Goal: Task Accomplishment & Management: Complete application form

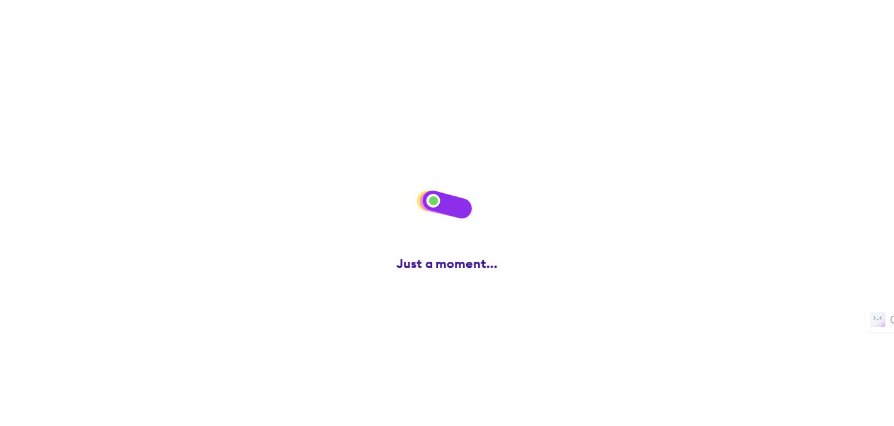
scroll to position [314, 0]
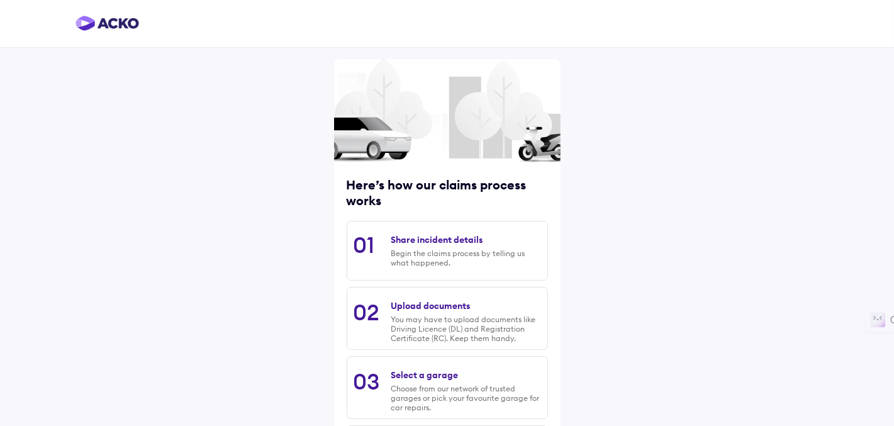
scroll to position [171, 0]
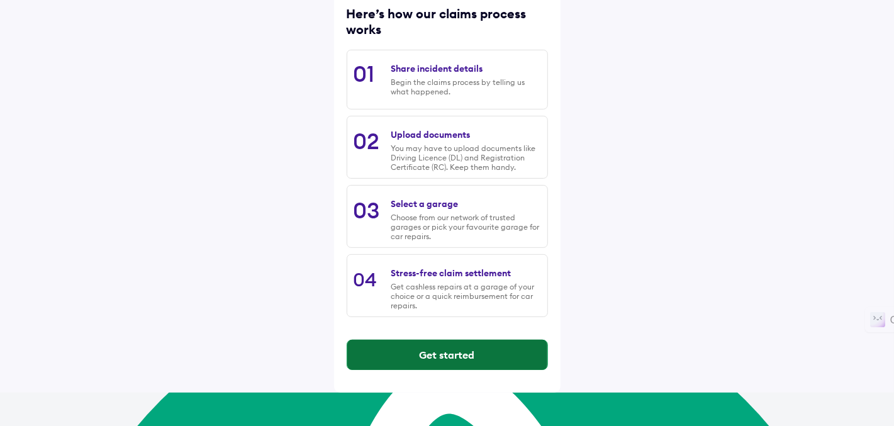
click at [471, 370] on button "Get started" at bounding box center [447, 355] width 200 height 30
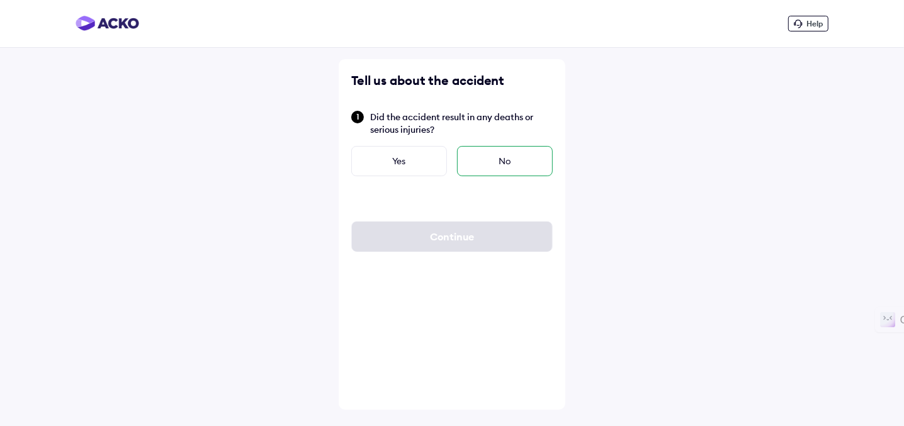
click at [478, 165] on div "No" at bounding box center [505, 161] width 96 height 30
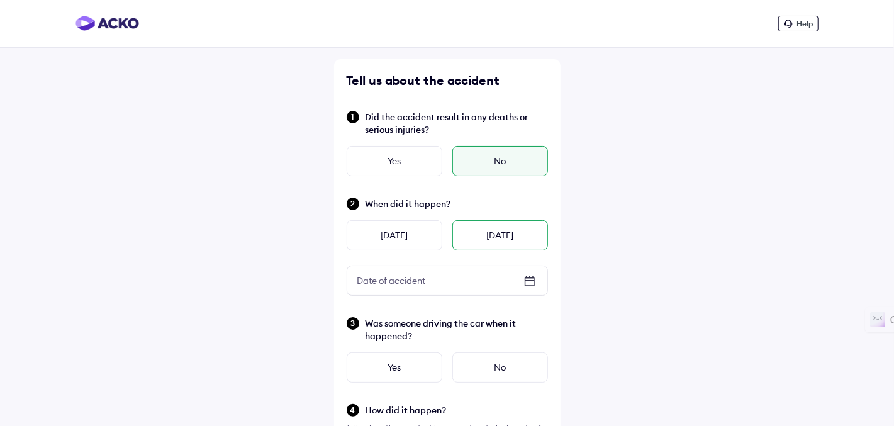
click at [494, 240] on div "[DATE]" at bounding box center [501, 235] width 96 height 30
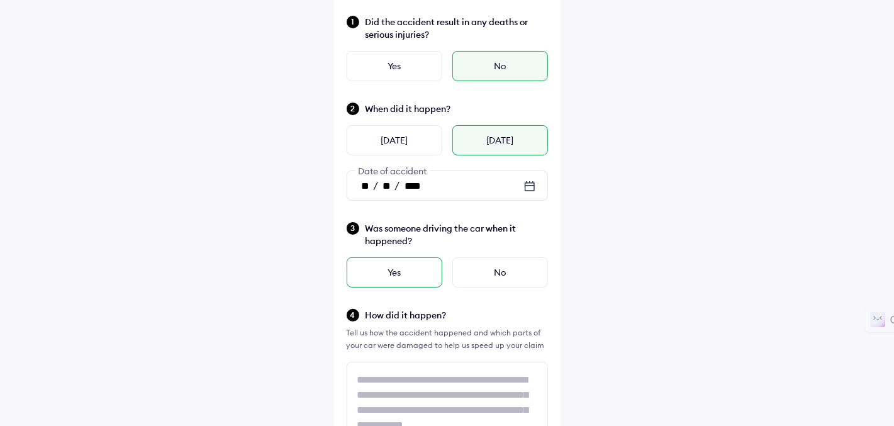
click at [431, 268] on div "Yes" at bounding box center [395, 272] width 96 height 30
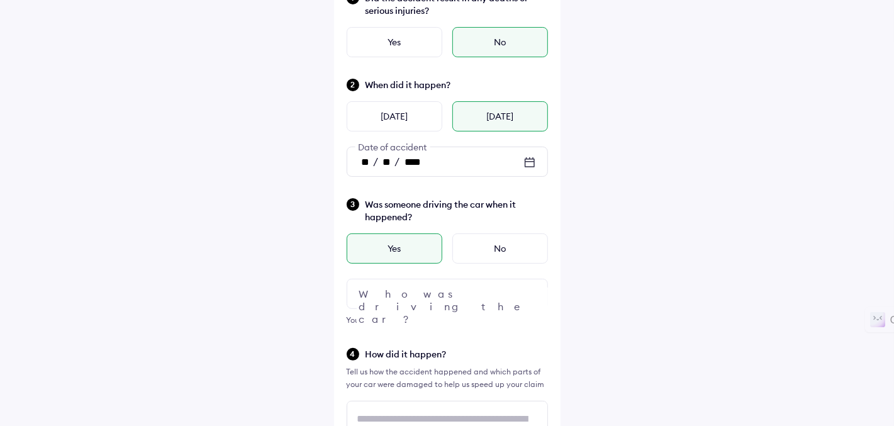
scroll to position [136, 0]
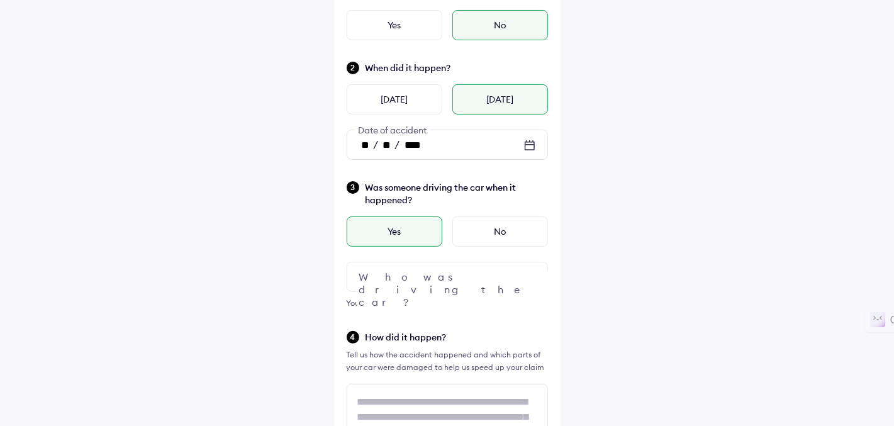
click at [431, 268] on div at bounding box center [447, 277] width 201 height 30
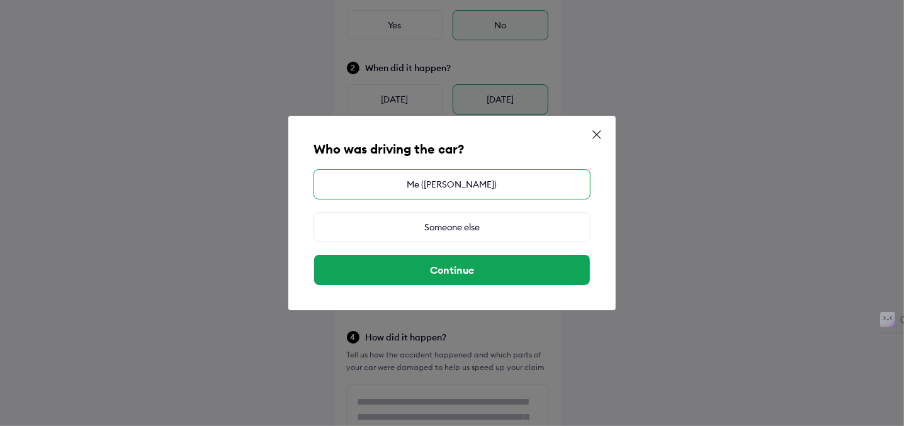
click at [456, 186] on div "Me (VINAY PRAKASH SHARMA)" at bounding box center [451, 184] width 277 height 30
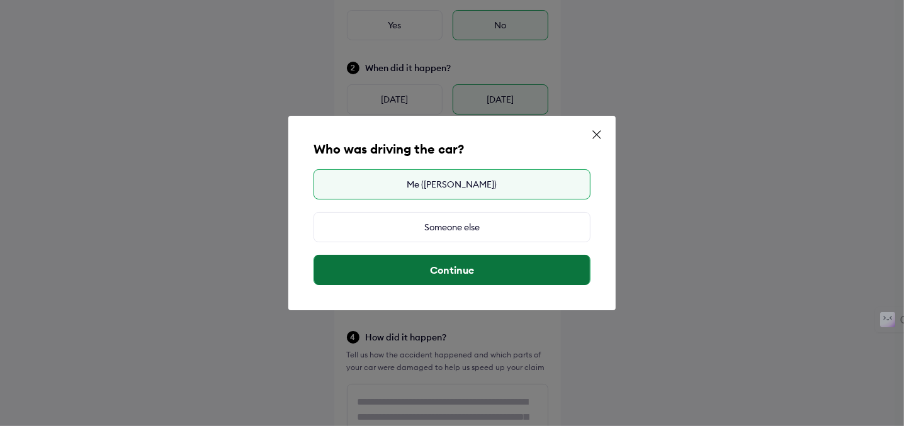
click at [466, 264] on button "Continue" at bounding box center [452, 270] width 276 height 30
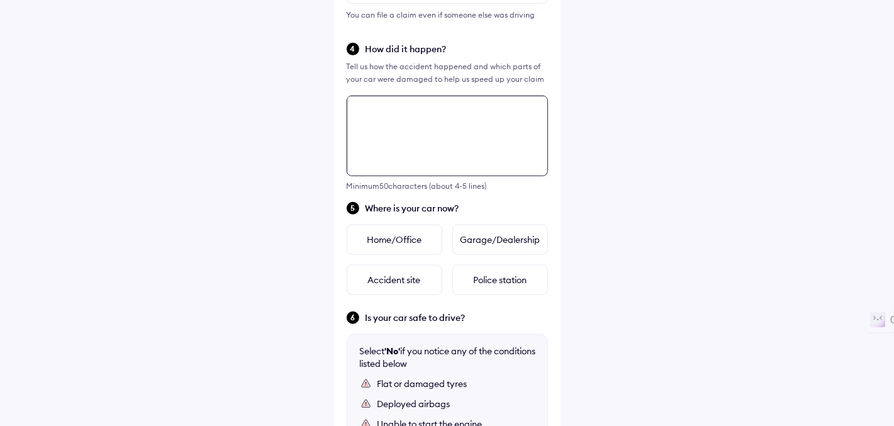
click at [466, 264] on div "Tell us about the accident Did the accident result in any deaths or serious inj…" at bounding box center [447, 145] width 227 height 1020
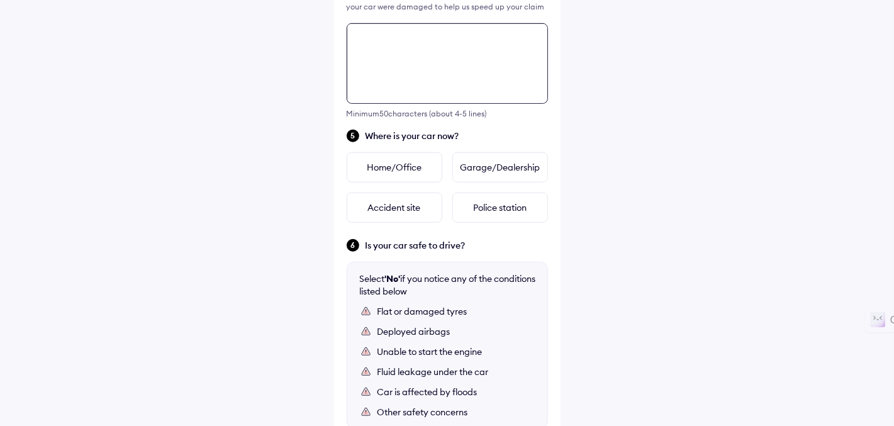
scroll to position [496, 0]
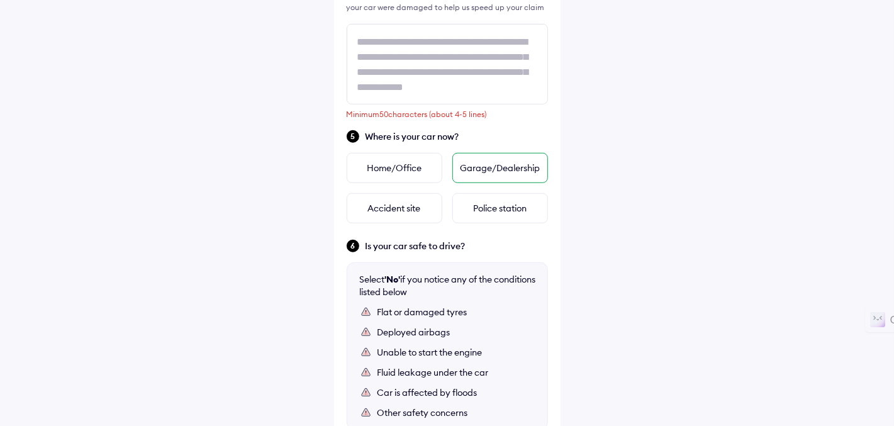
click at [507, 182] on div "Garage/Dealership" at bounding box center [501, 168] width 96 height 30
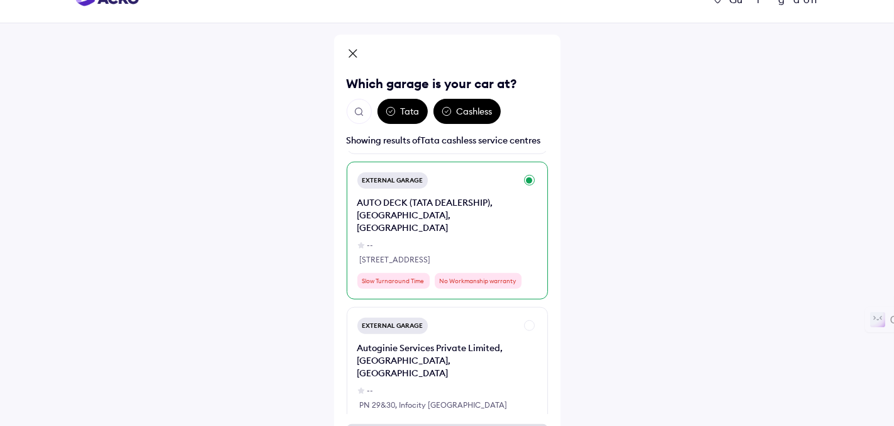
scroll to position [0, 0]
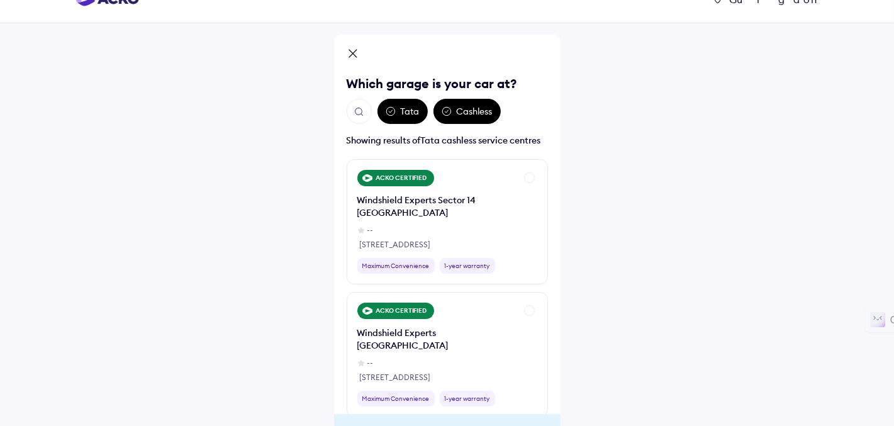
click at [358, 52] on icon at bounding box center [353, 54] width 13 height 15
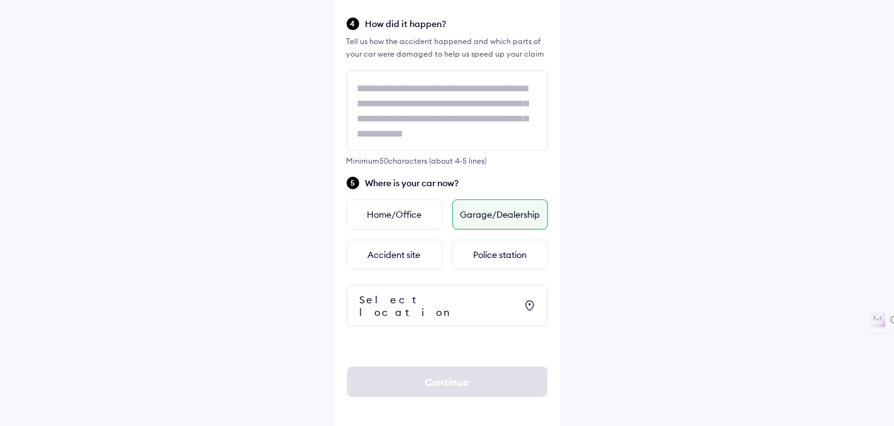
scroll to position [390, 0]
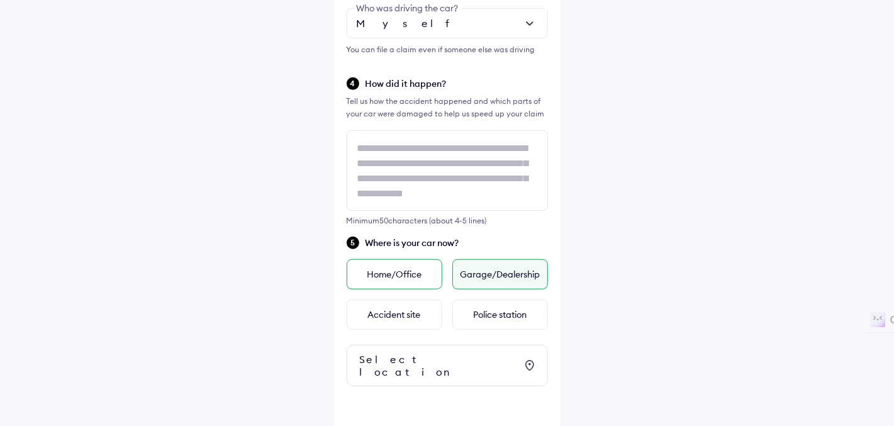
click at [397, 281] on div "Home/Office" at bounding box center [395, 274] width 96 height 30
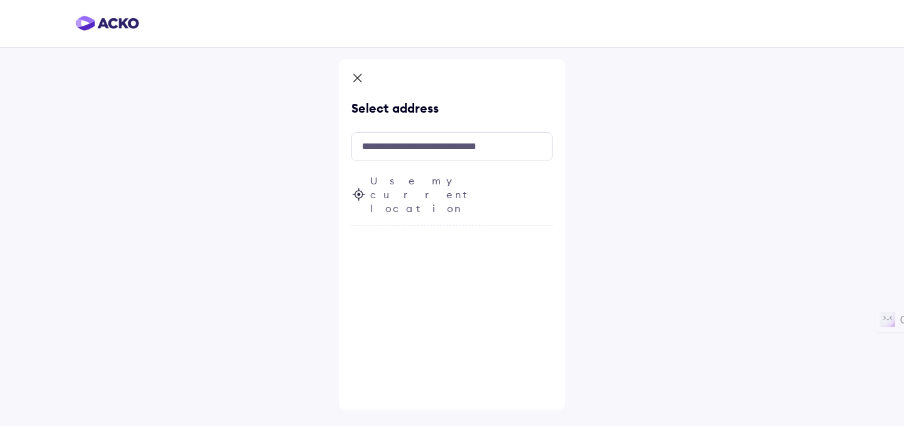
click at [419, 183] on span "Use my current location" at bounding box center [461, 195] width 183 height 42
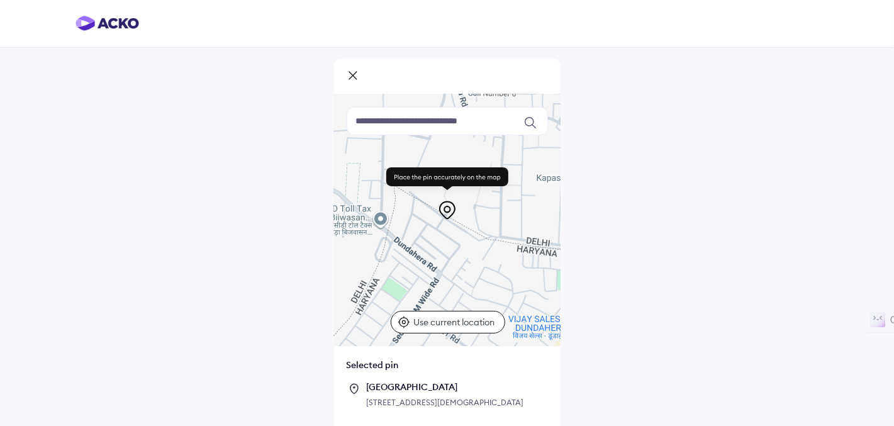
scroll to position [65, 0]
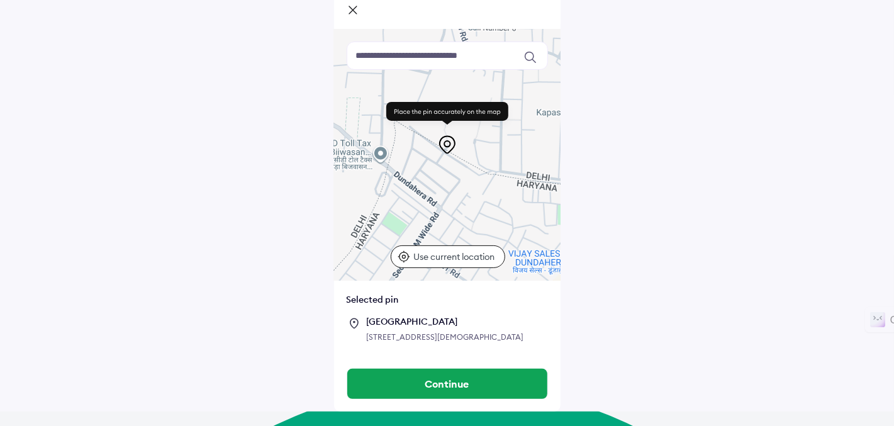
click at [434, 339] on div "1534, Dundahera, Surya Vihar, Sector 21, Delhi, Gurugram, Haryana 122016, India" at bounding box center [457, 337] width 181 height 13
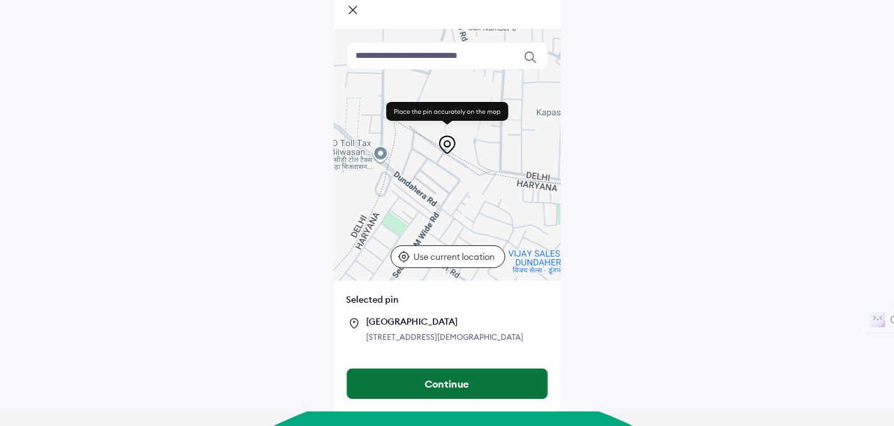
click at [421, 399] on button "Continue" at bounding box center [447, 384] width 200 height 30
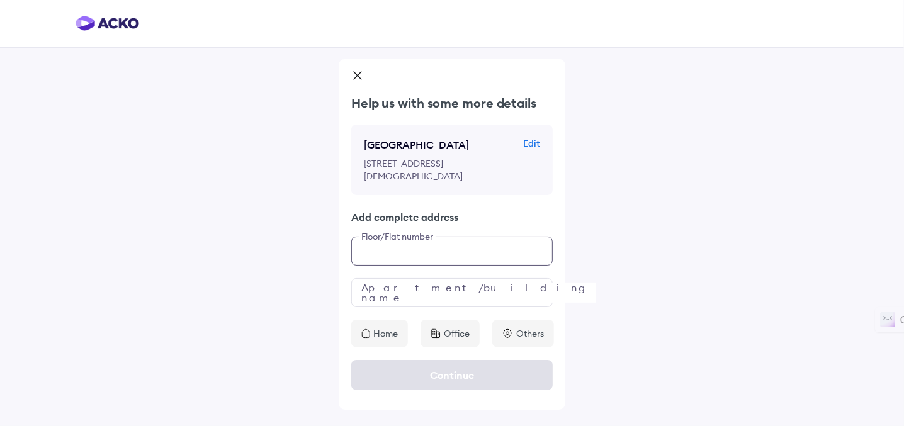
click at [447, 261] on input "text" at bounding box center [451, 251] width 201 height 29
type input "****"
click at [433, 299] on input "text" at bounding box center [451, 292] width 201 height 29
type input "*********"
click at [393, 332] on div "Home" at bounding box center [379, 334] width 57 height 28
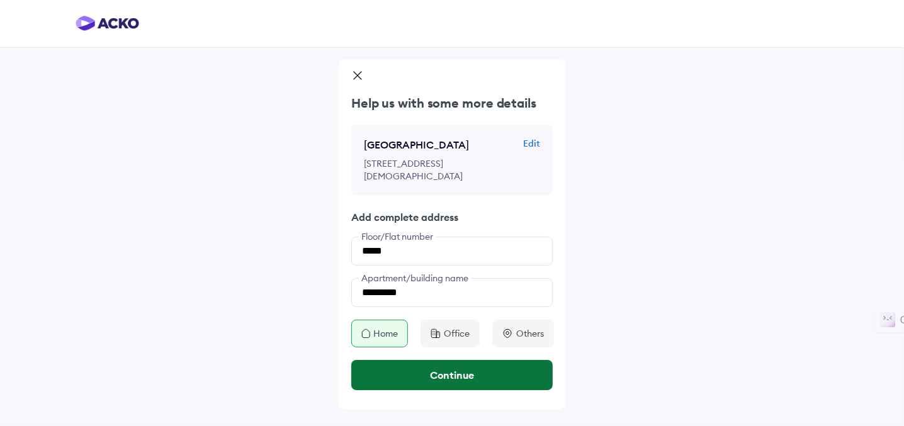
click at [432, 382] on button "Continue" at bounding box center [451, 375] width 201 height 30
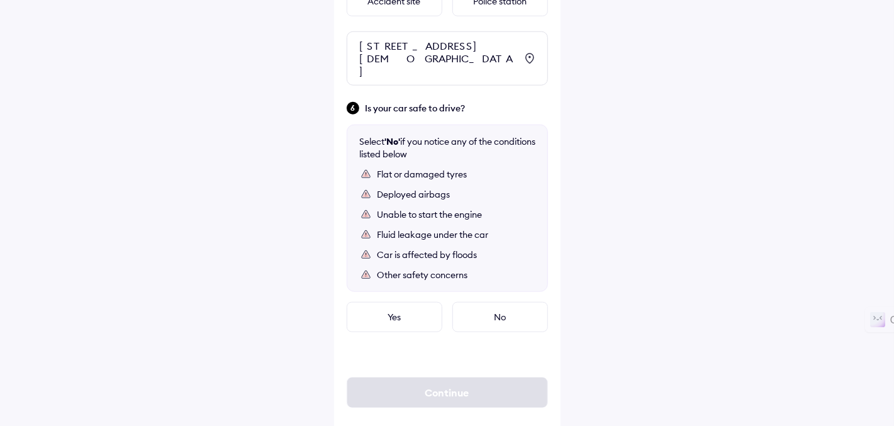
scroll to position [704, 0]
click at [485, 313] on div "No" at bounding box center [501, 317] width 96 height 30
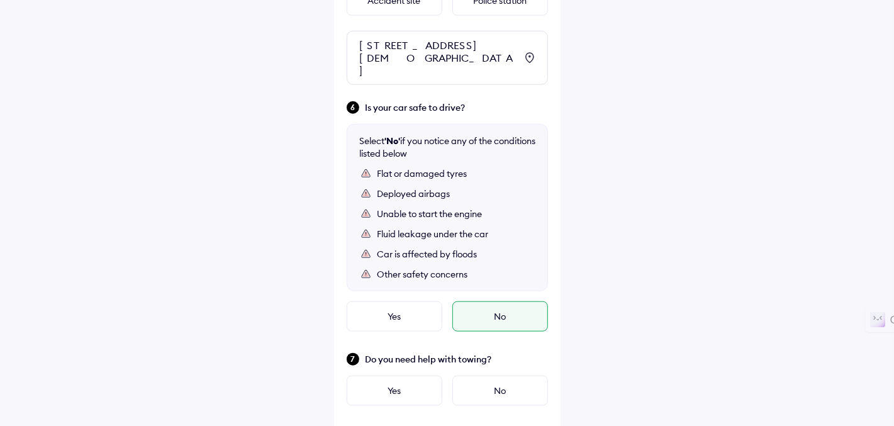
scroll to position [723, 0]
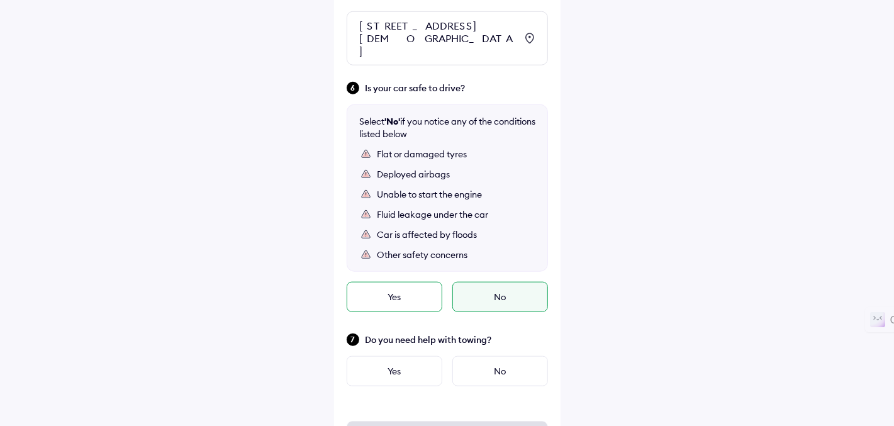
click at [410, 291] on div "Yes" at bounding box center [395, 297] width 96 height 30
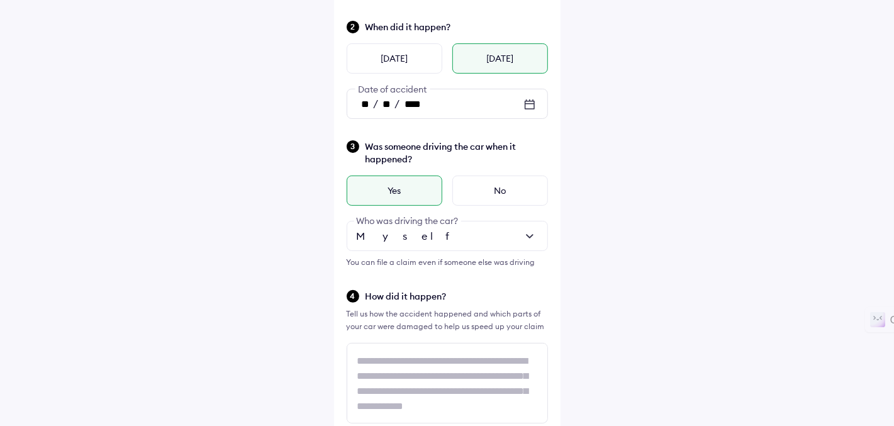
scroll to position [0, 0]
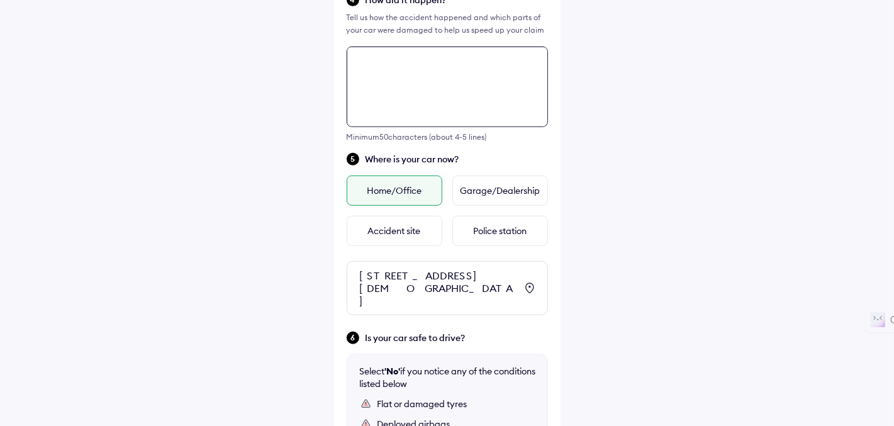
click at [406, 210] on div "Tell us about the accident Did the accident result in any deaths or serious inj…" at bounding box center [447, 131] width 227 height 1090
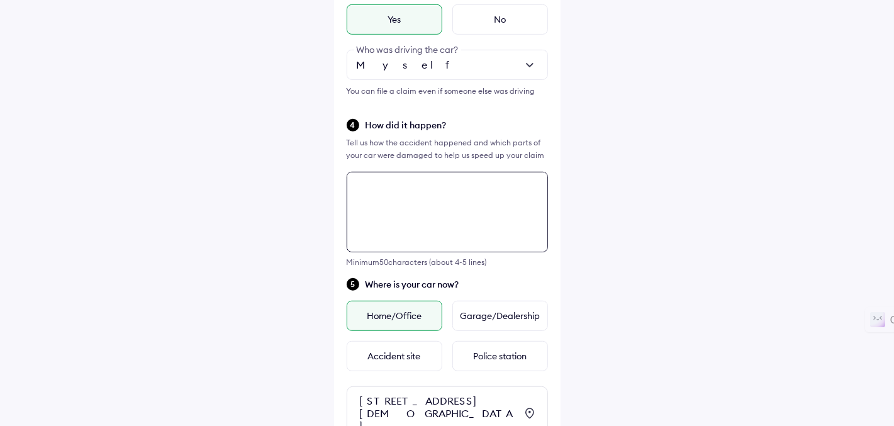
scroll to position [300, 0]
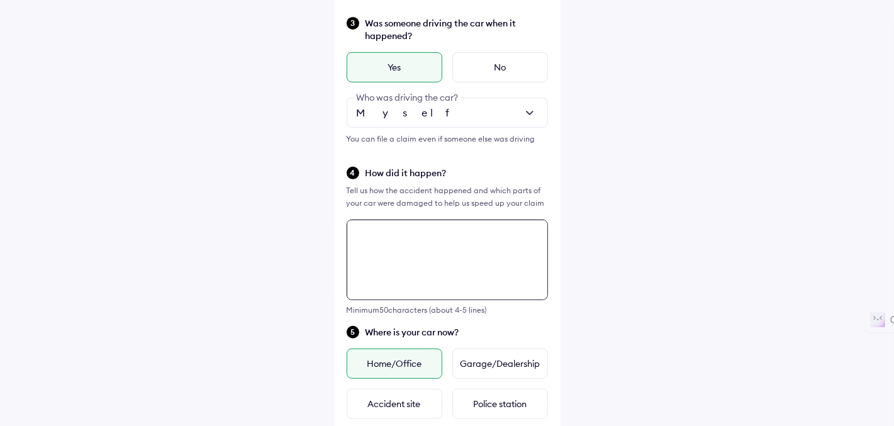
click at [448, 240] on textarea at bounding box center [447, 260] width 201 height 81
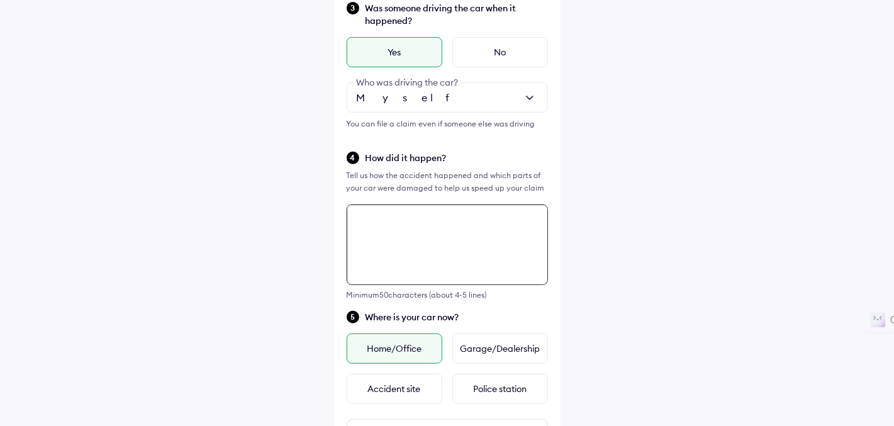
scroll to position [317, 0]
click at [448, 240] on textarea at bounding box center [447, 243] width 201 height 81
type textarea "*"
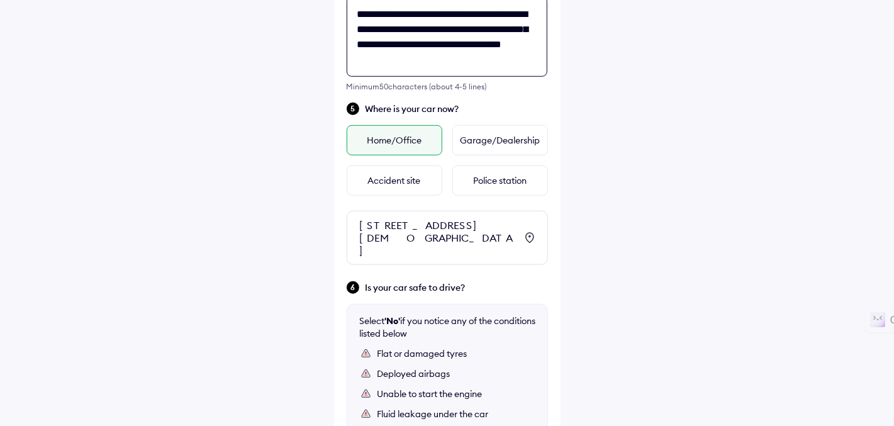
scroll to position [723, 0]
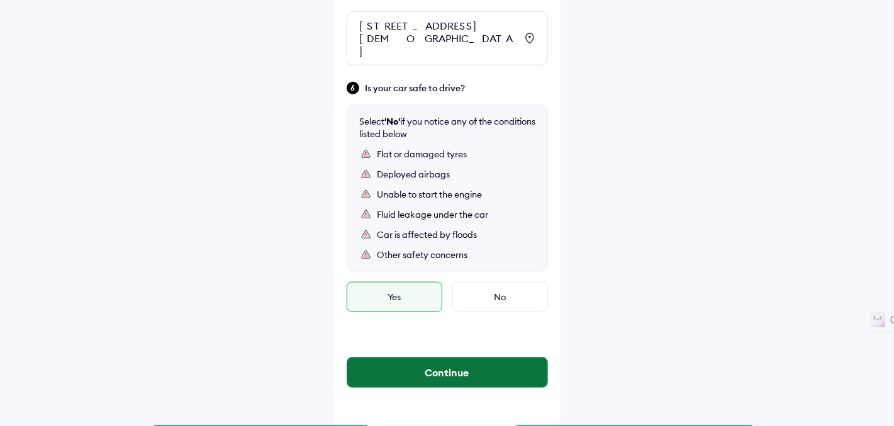
type textarea "**********"
click at [452, 380] on button "Continue" at bounding box center [447, 373] width 200 height 30
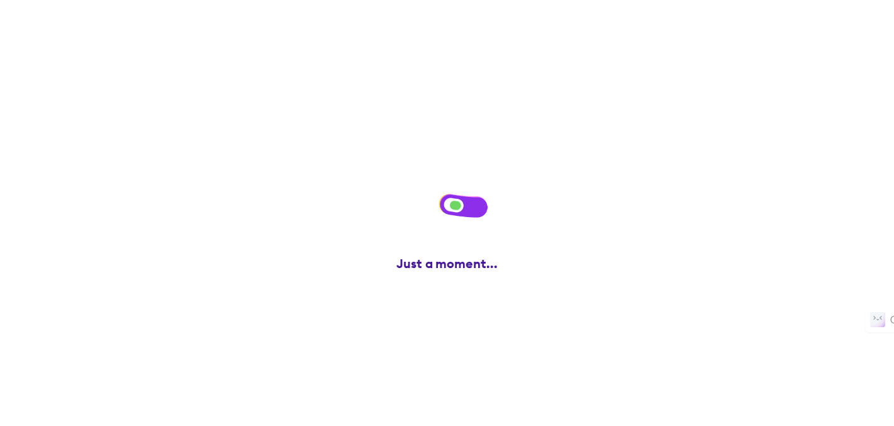
scroll to position [0, 0]
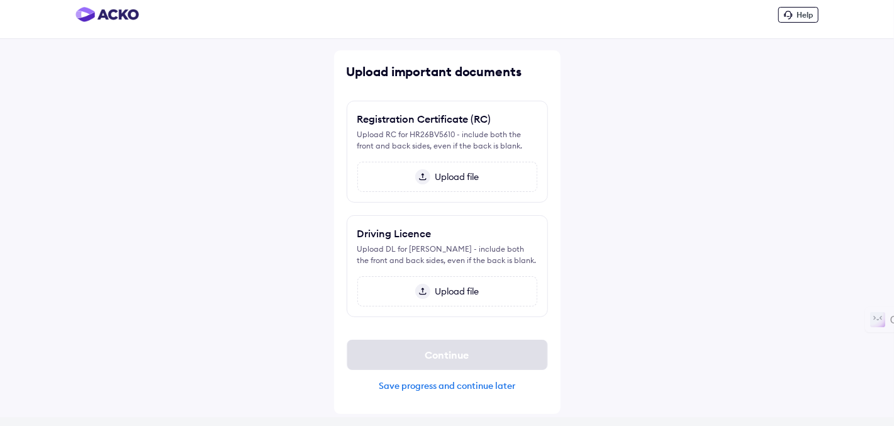
scroll to position [9, 0]
click at [500, 178] on div "Upload file" at bounding box center [448, 177] width 180 height 30
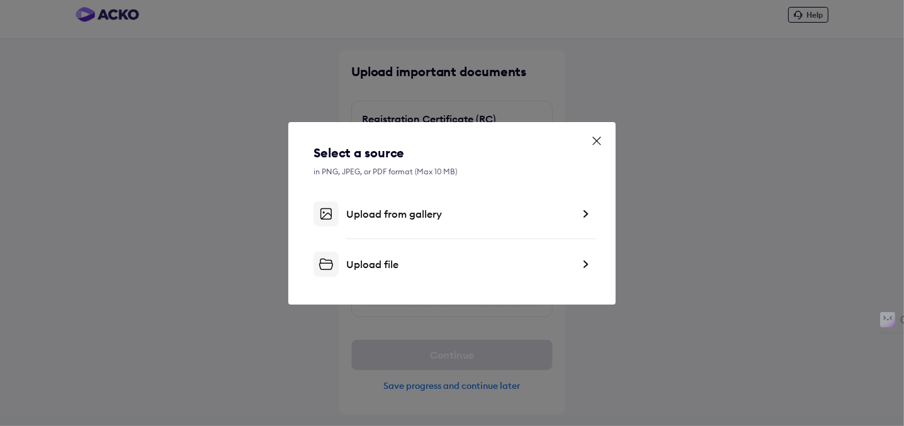
click at [356, 260] on div "Upload file" at bounding box center [459, 264] width 227 height 13
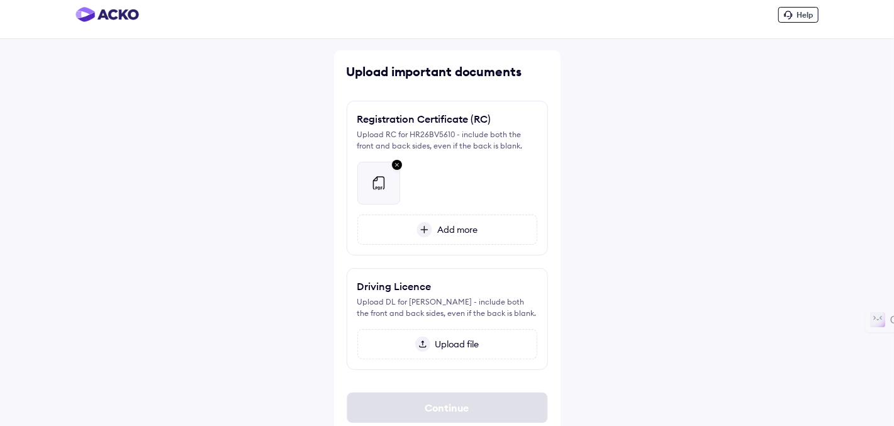
click at [431, 350] on span "Upload file" at bounding box center [455, 344] width 49 height 11
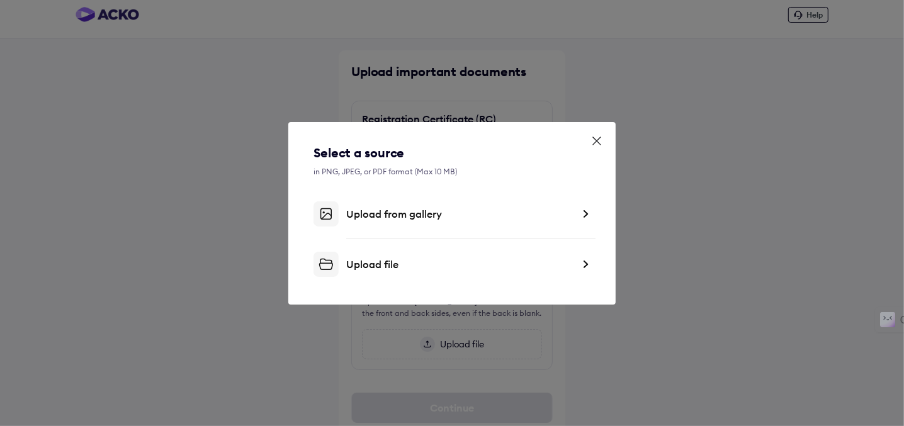
click at [386, 276] on div "Upload file" at bounding box center [451, 264] width 277 height 25
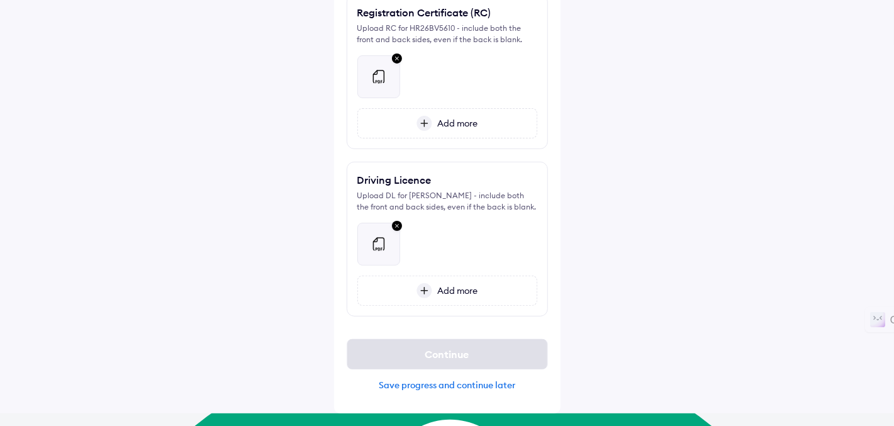
scroll to position [115, 0]
click at [449, 369] on div "Continue" at bounding box center [447, 355] width 201 height 30
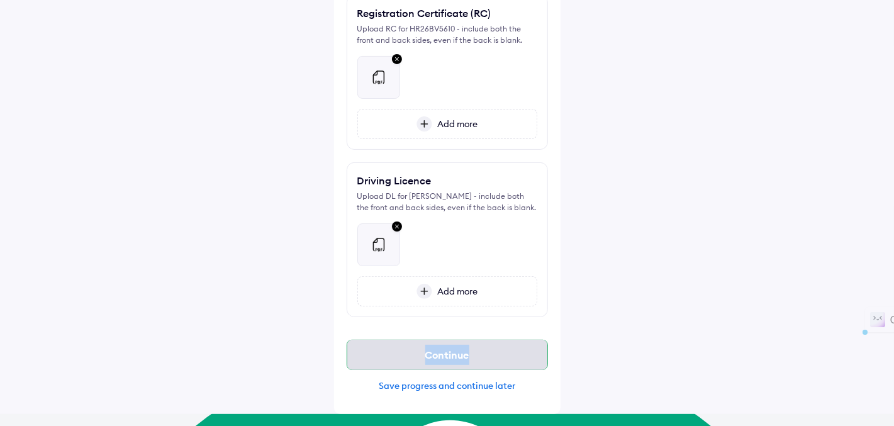
type textarea "********"
click at [449, 369] on div "Continue" at bounding box center [447, 355] width 201 height 30
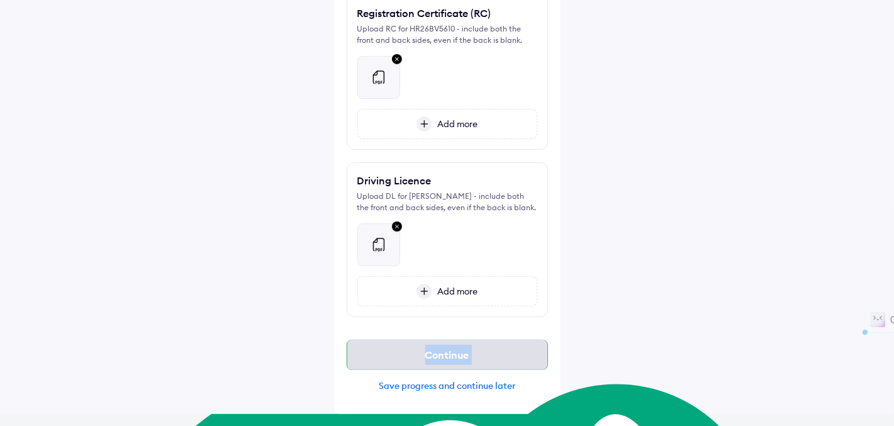
click at [449, 369] on div "Continue" at bounding box center [447, 355] width 201 height 30
click at [460, 210] on div "Upload DL for VINAY PRAKASH SHARMA - include both the front and back sides, eve…" at bounding box center [448, 202] width 180 height 23
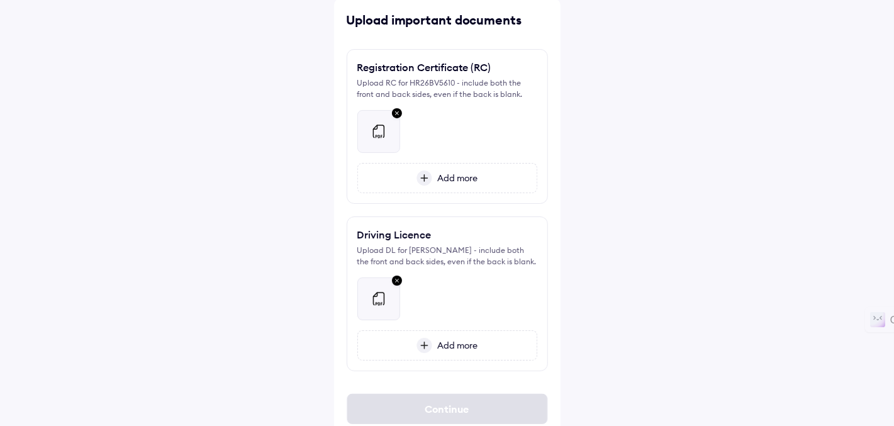
scroll to position [115, 0]
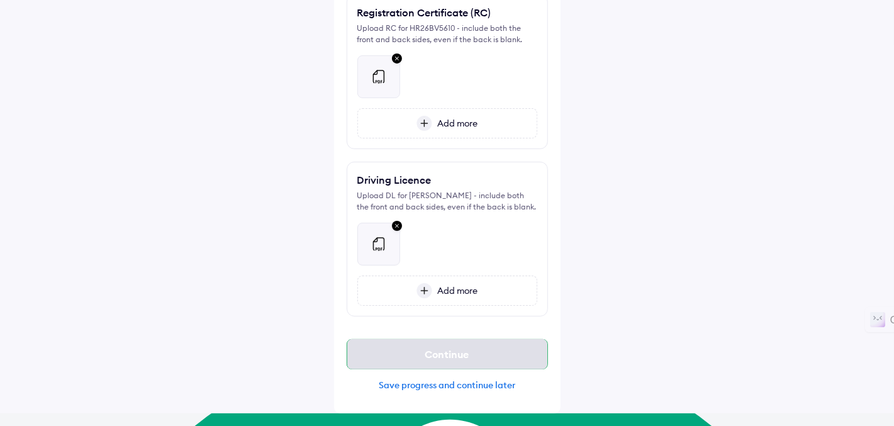
click at [442, 369] on div "Continue" at bounding box center [447, 354] width 201 height 30
click at [558, 303] on div "Upload important documents Registration Certificate (RC) Upload RC for HR26BV56…" at bounding box center [447, 179] width 227 height 470
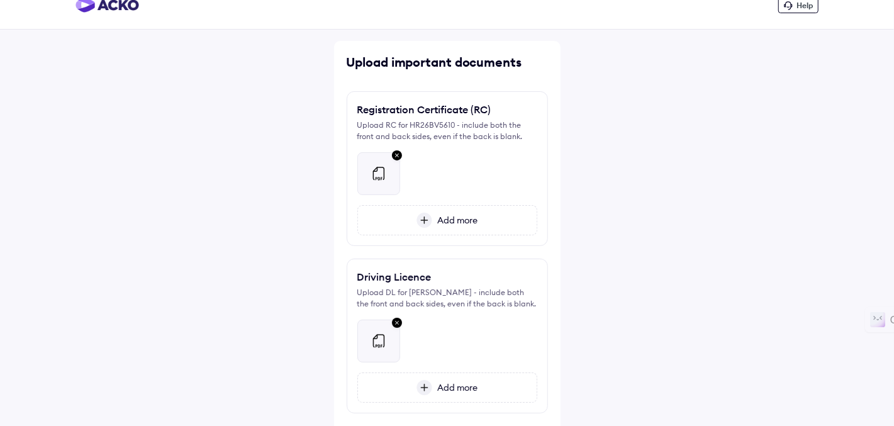
scroll to position [18, 0]
click at [386, 163] on div at bounding box center [379, 174] width 42 height 42
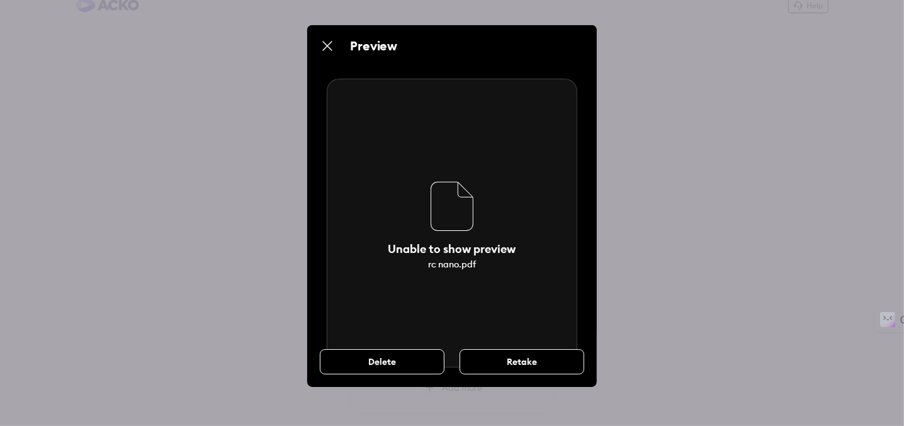
click at [682, 206] on div "Preview Unable to show preview rc nano.pdf Delete Retake" at bounding box center [452, 213] width 904 height 426
click at [324, 47] on img at bounding box center [327, 45] width 15 height 15
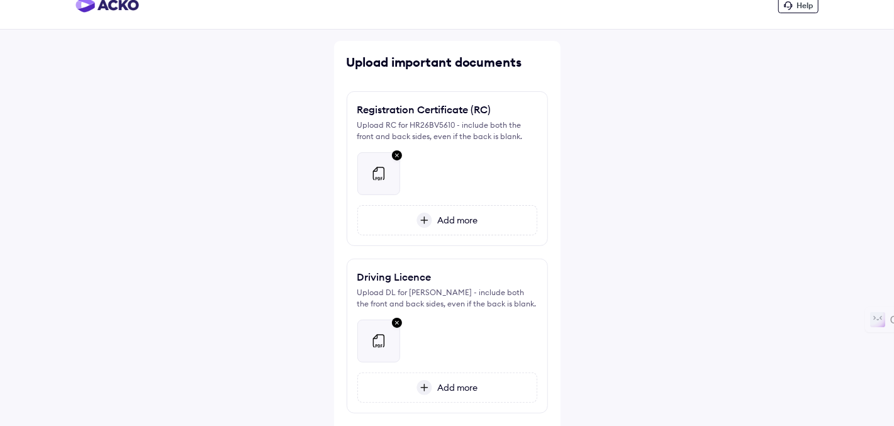
scroll to position [115, 0]
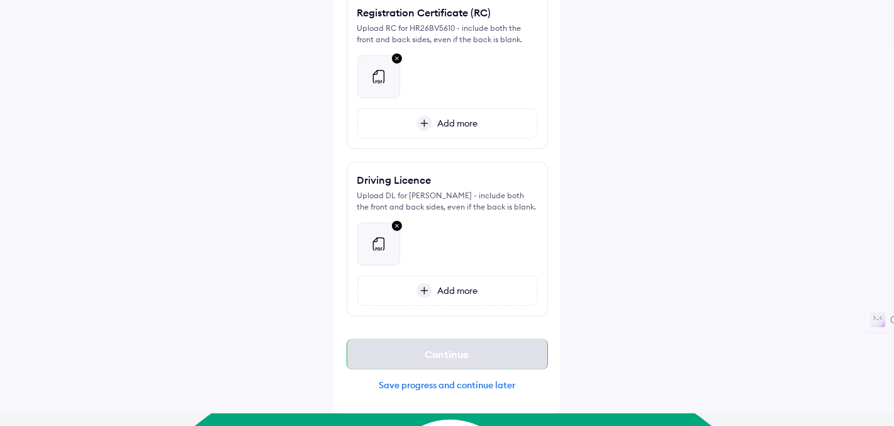
click at [436, 357] on div "Continue" at bounding box center [447, 354] width 201 height 30
click at [453, 360] on div "Continue" at bounding box center [447, 354] width 201 height 30
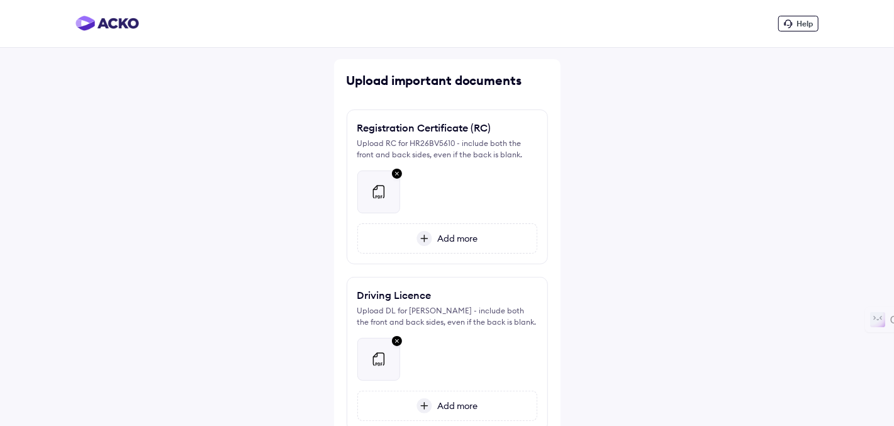
click at [415, 245] on div "Add more" at bounding box center [448, 238] width 180 height 30
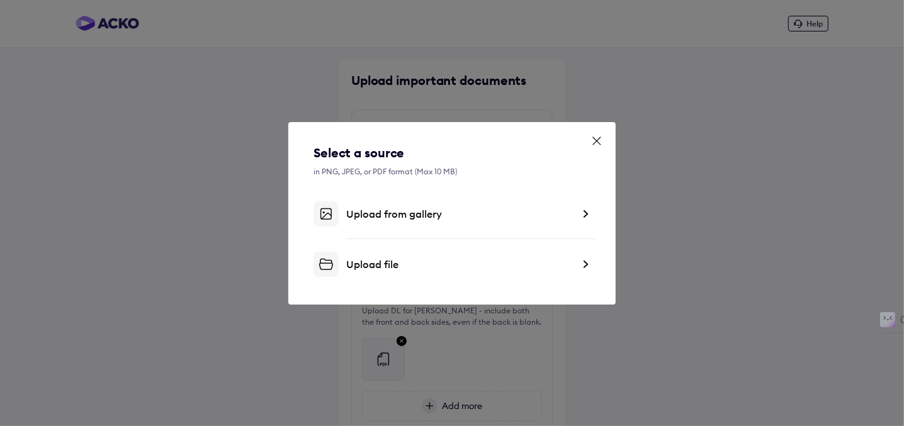
click at [460, 268] on div "Upload file" at bounding box center [459, 264] width 227 height 13
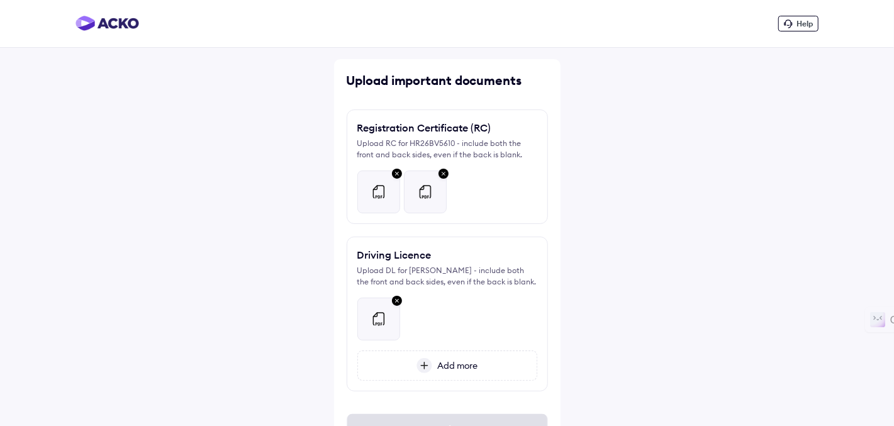
scroll to position [74, 0]
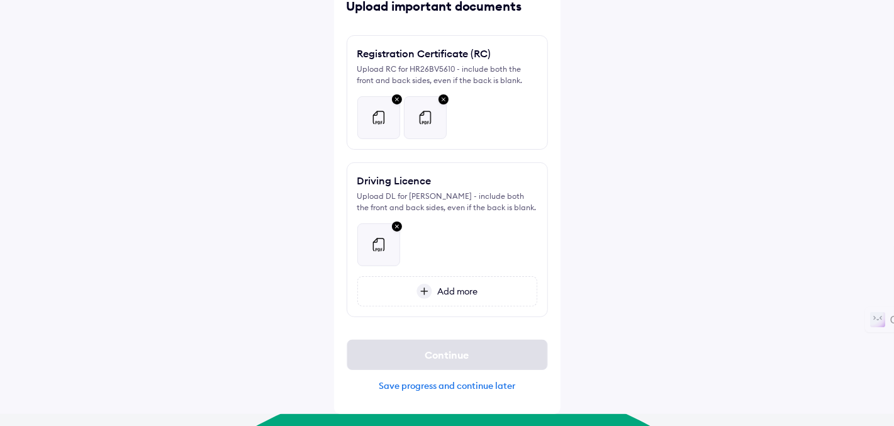
click at [468, 307] on div "Add more" at bounding box center [448, 291] width 180 height 30
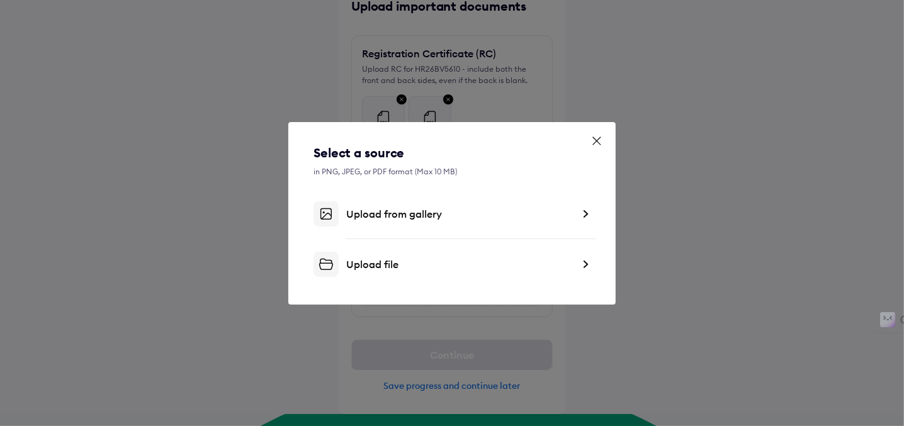
click at [376, 263] on div "Upload file" at bounding box center [459, 264] width 227 height 13
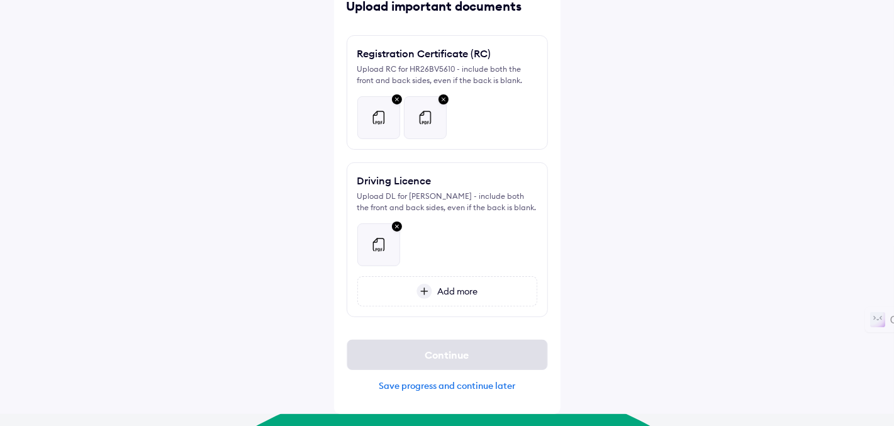
scroll to position [35, 0]
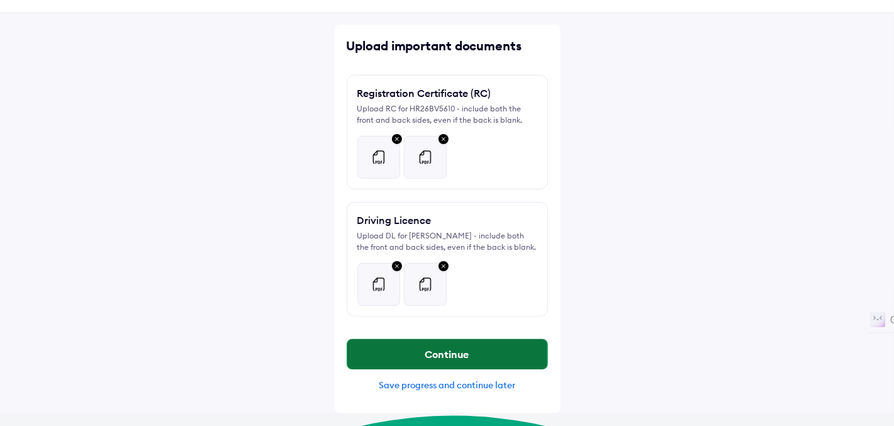
click at [454, 358] on button "Continue" at bounding box center [447, 354] width 200 height 30
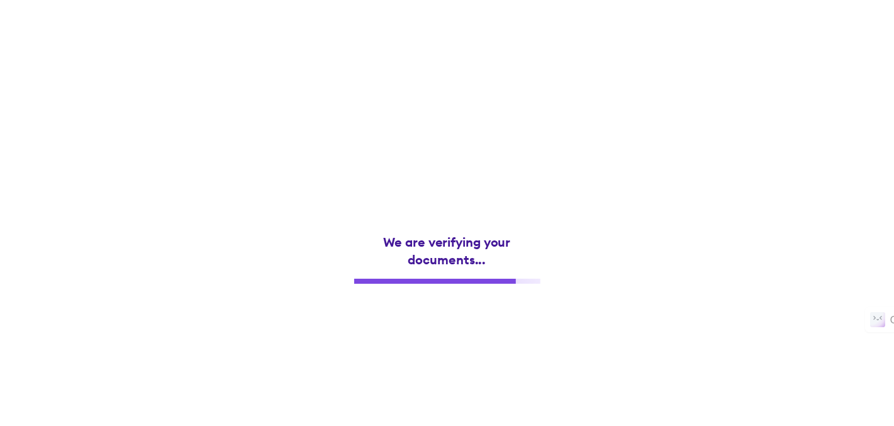
scroll to position [0, 0]
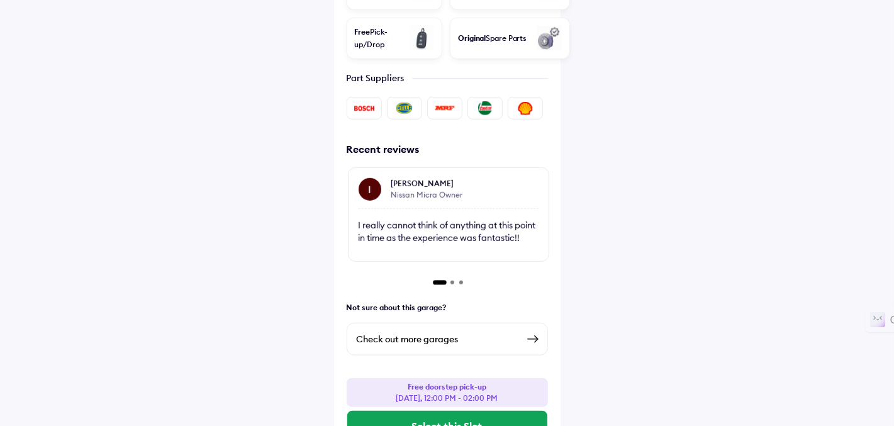
scroll to position [518, 0]
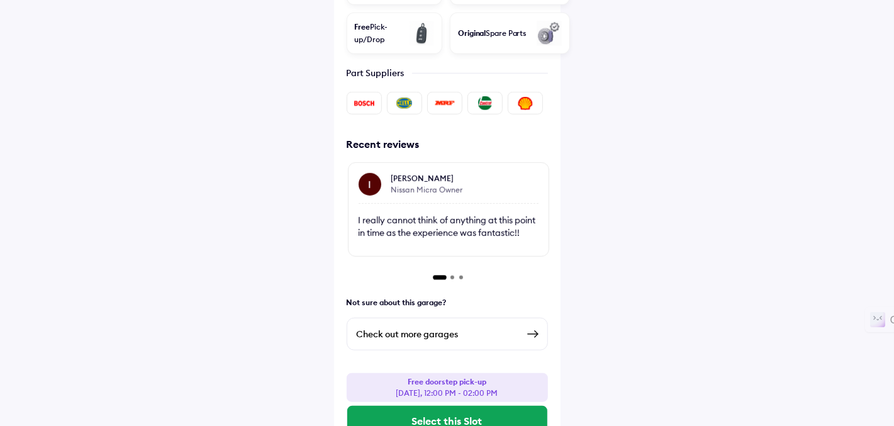
click at [449, 327] on div "Check out more garages" at bounding box center [437, 334] width 161 height 15
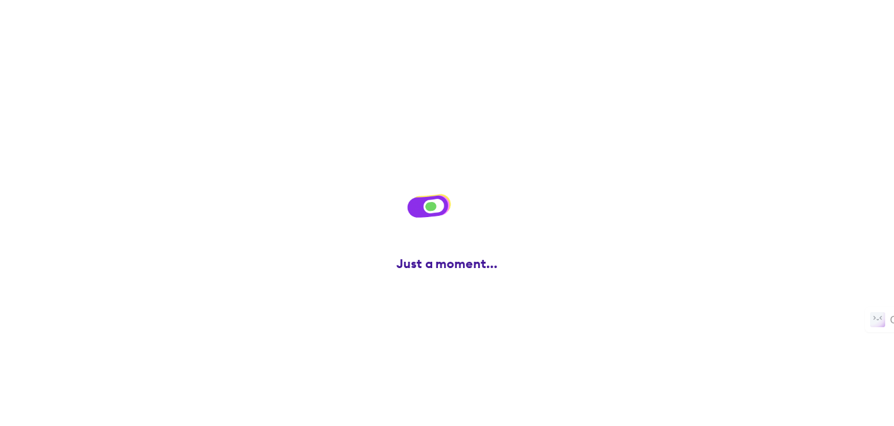
scroll to position [0, 0]
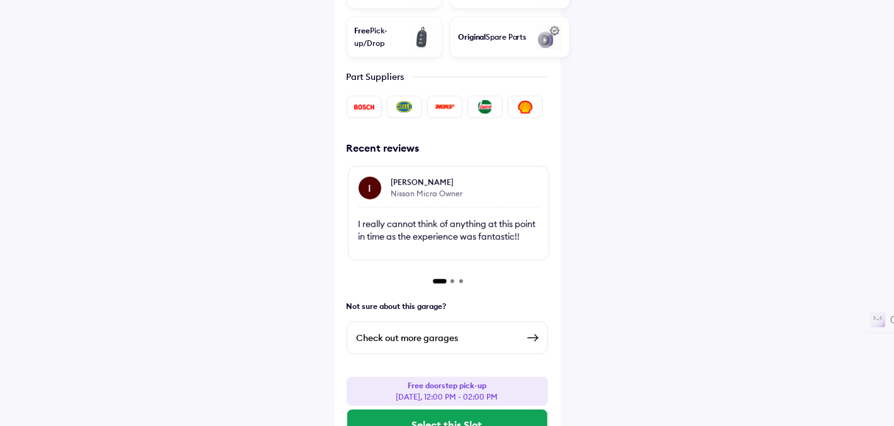
scroll to position [516, 0]
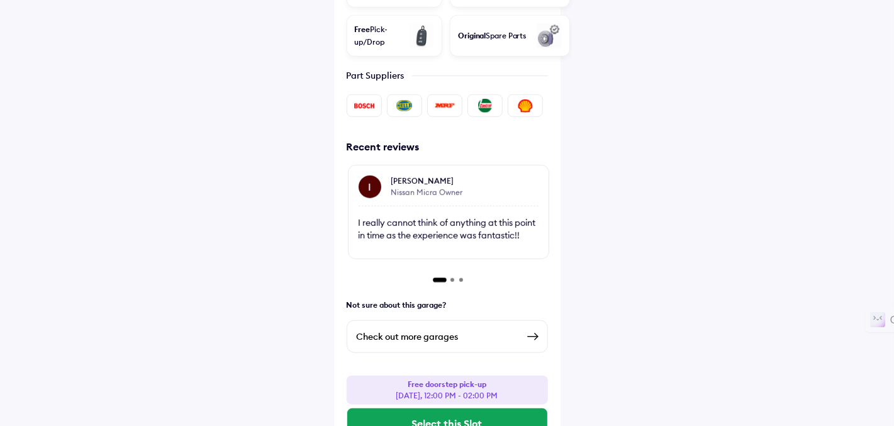
click at [434, 320] on div "Check out more garages" at bounding box center [447, 336] width 201 height 33
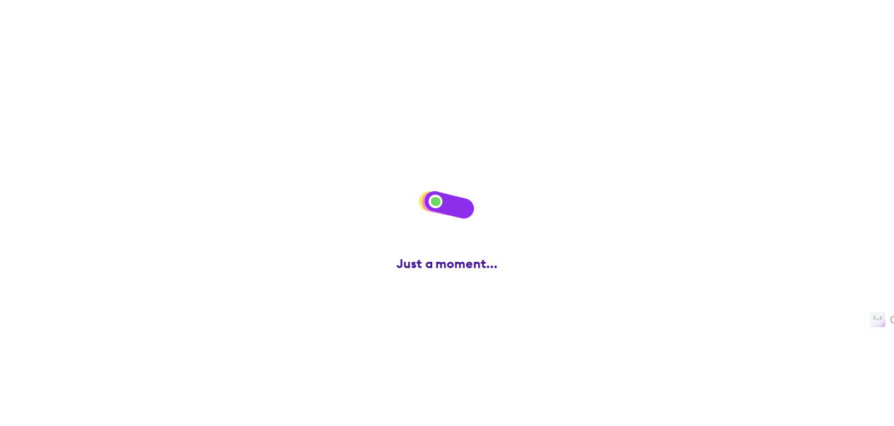
scroll to position [0, 0]
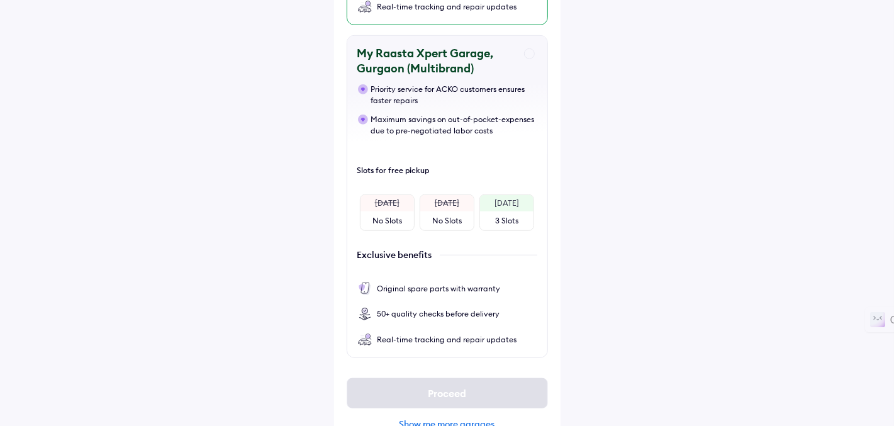
scroll to position [468, 0]
click at [416, 297] on div "Exclusive benefits Original spare parts with warranty 50+ quality checks before…" at bounding box center [447, 293] width 200 height 109
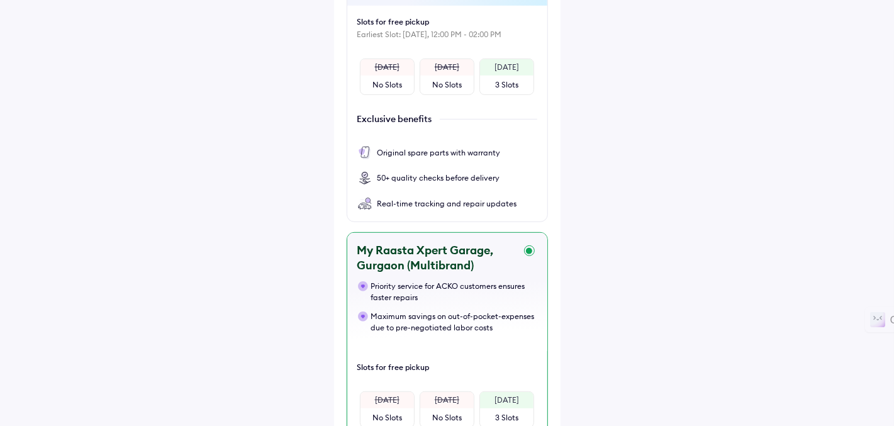
scroll to position [270, 0]
click at [437, 103] on div "Exclusive benefits" at bounding box center [447, 119] width 200 height 33
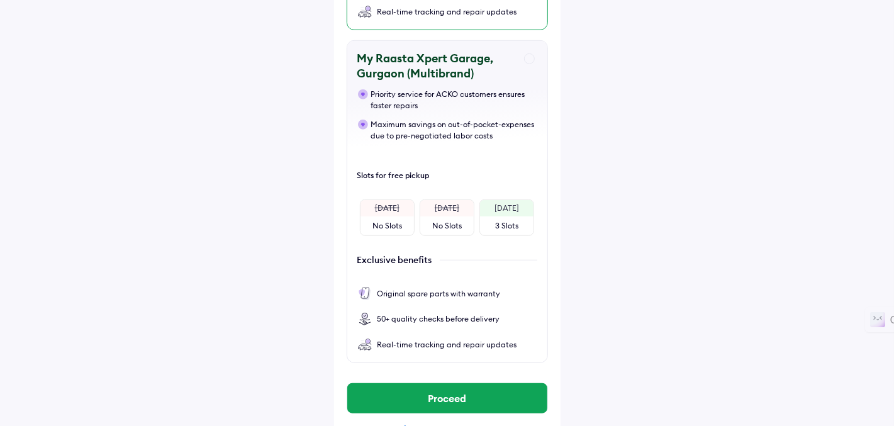
scroll to position [468, 0]
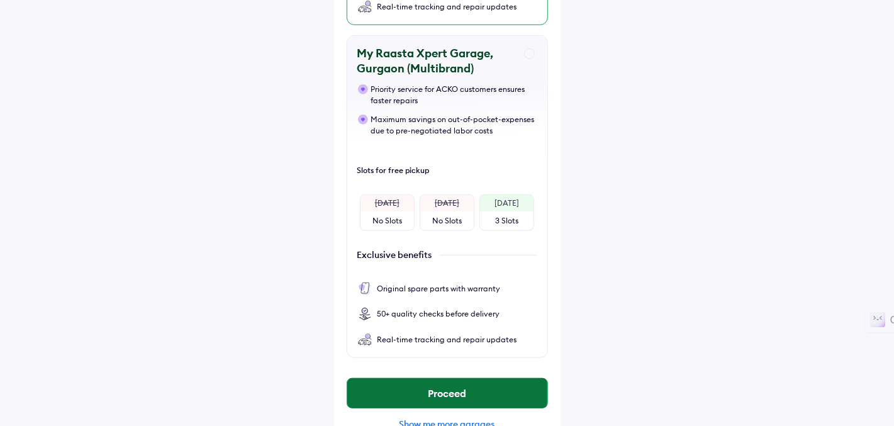
click at [428, 378] on button "Proceed" at bounding box center [447, 393] width 200 height 30
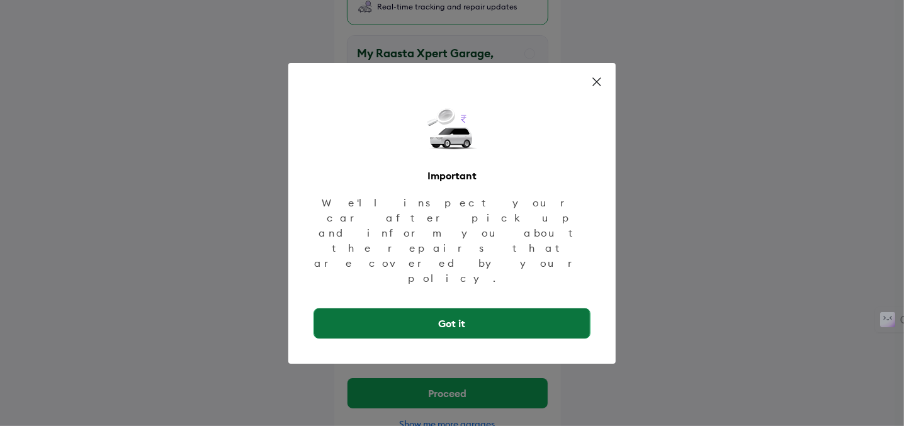
click at [468, 308] on button "Got it" at bounding box center [452, 323] width 276 height 30
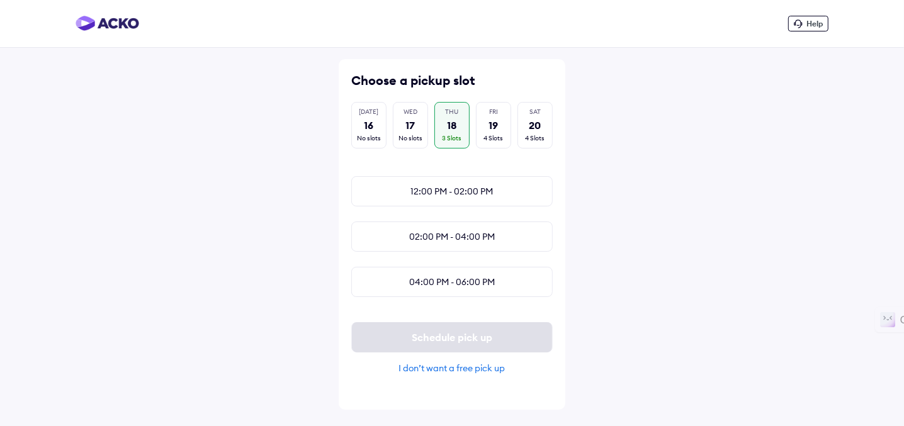
click at [458, 374] on div "I don’t want a free pick up" at bounding box center [451, 368] width 201 height 11
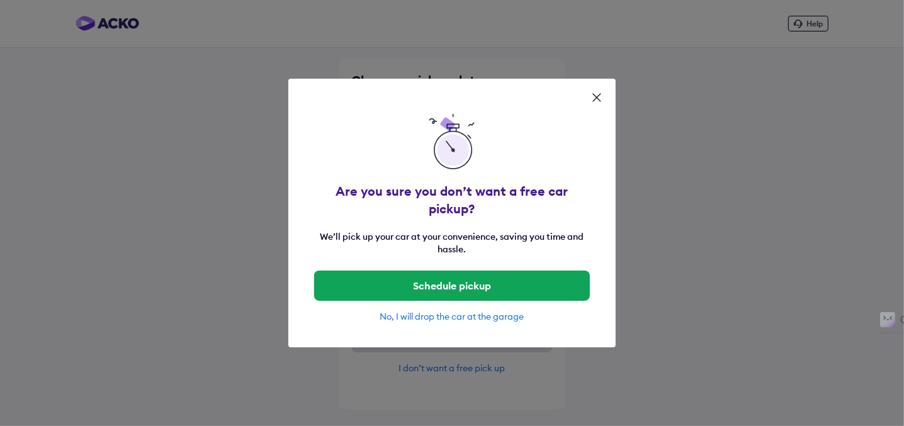
click at [596, 101] on icon at bounding box center [597, 98] width 8 height 8
